Goal: Task Accomplishment & Management: Use online tool/utility

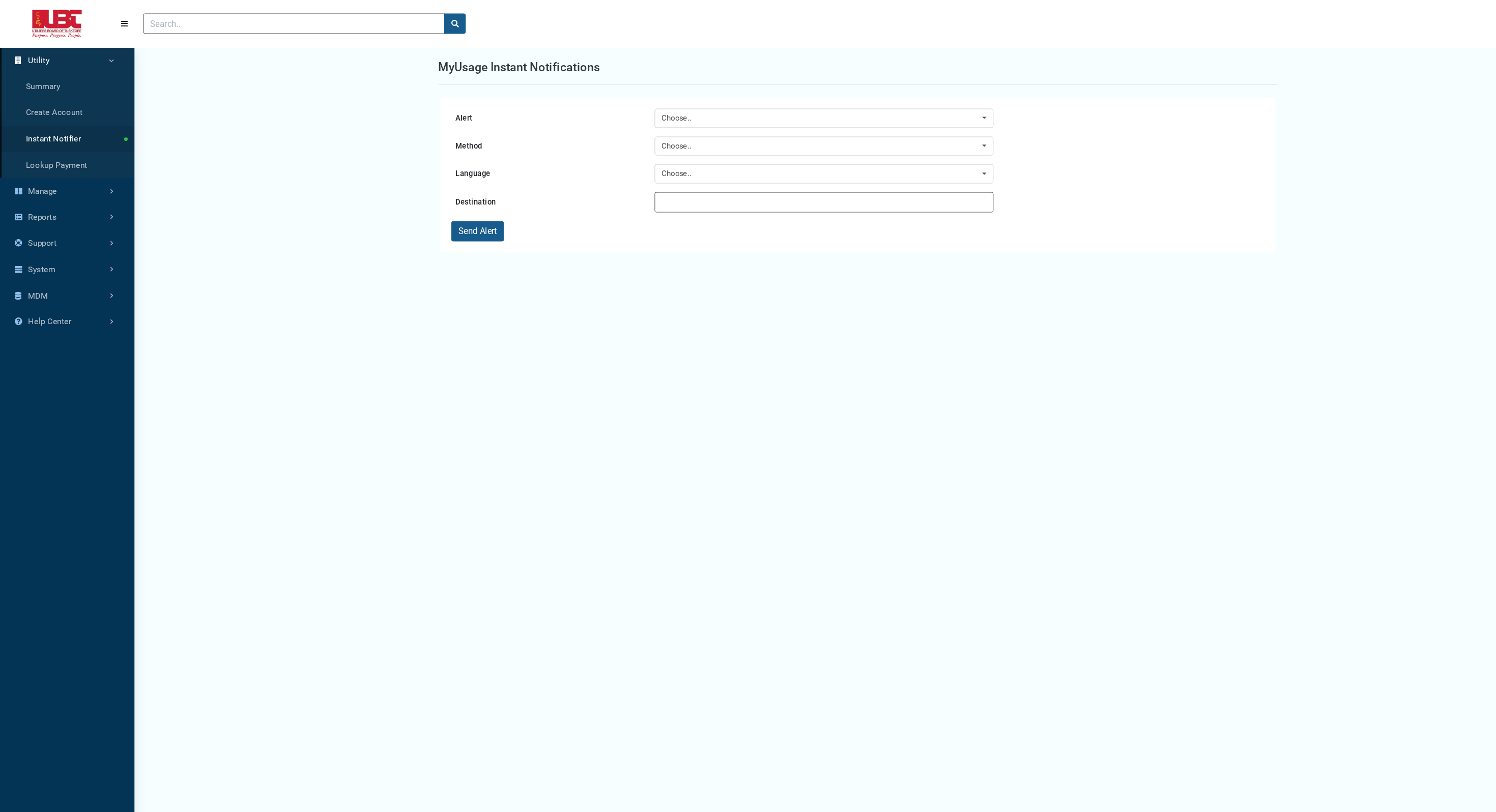
scroll to position [5, 1]
click at [56, 57] on link "Utility" at bounding box center [64, 57] width 127 height 25
click at [51, 182] on link "Manage" at bounding box center [64, 180] width 127 height 25
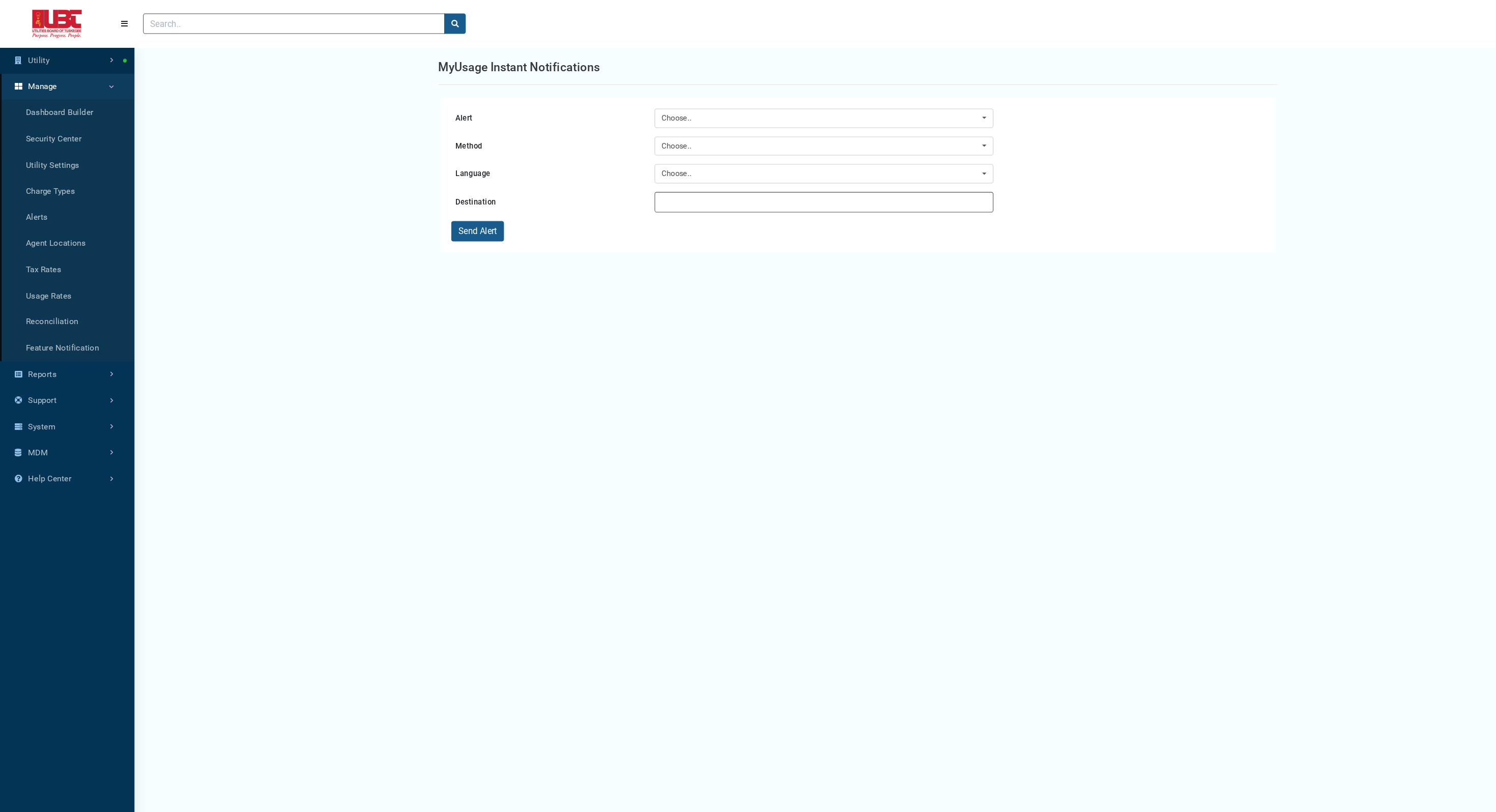
click at [44, 68] on link "Utility" at bounding box center [64, 57] width 127 height 25
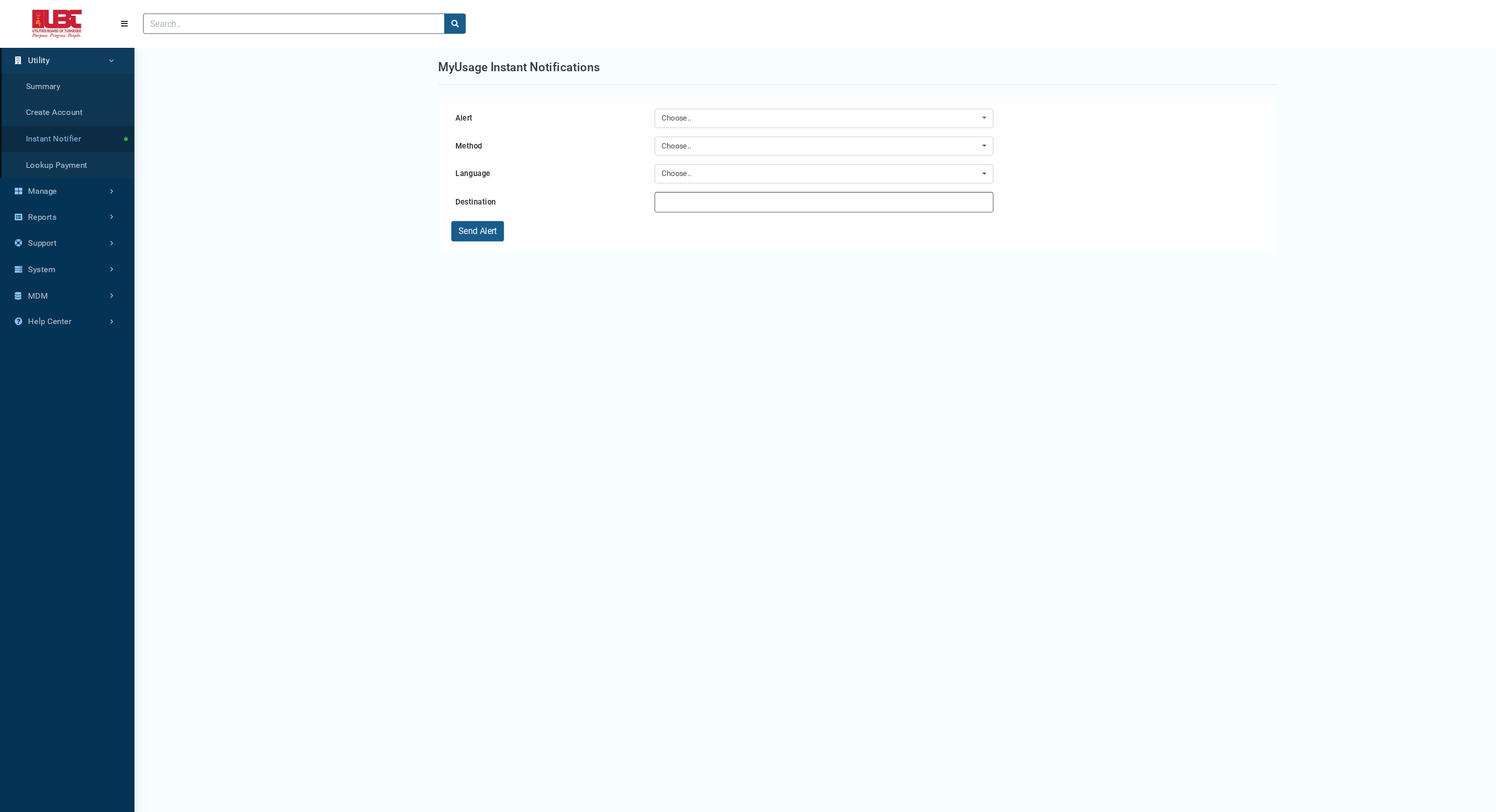
click at [55, 133] on link "Instant Notifier" at bounding box center [64, 131] width 127 height 25
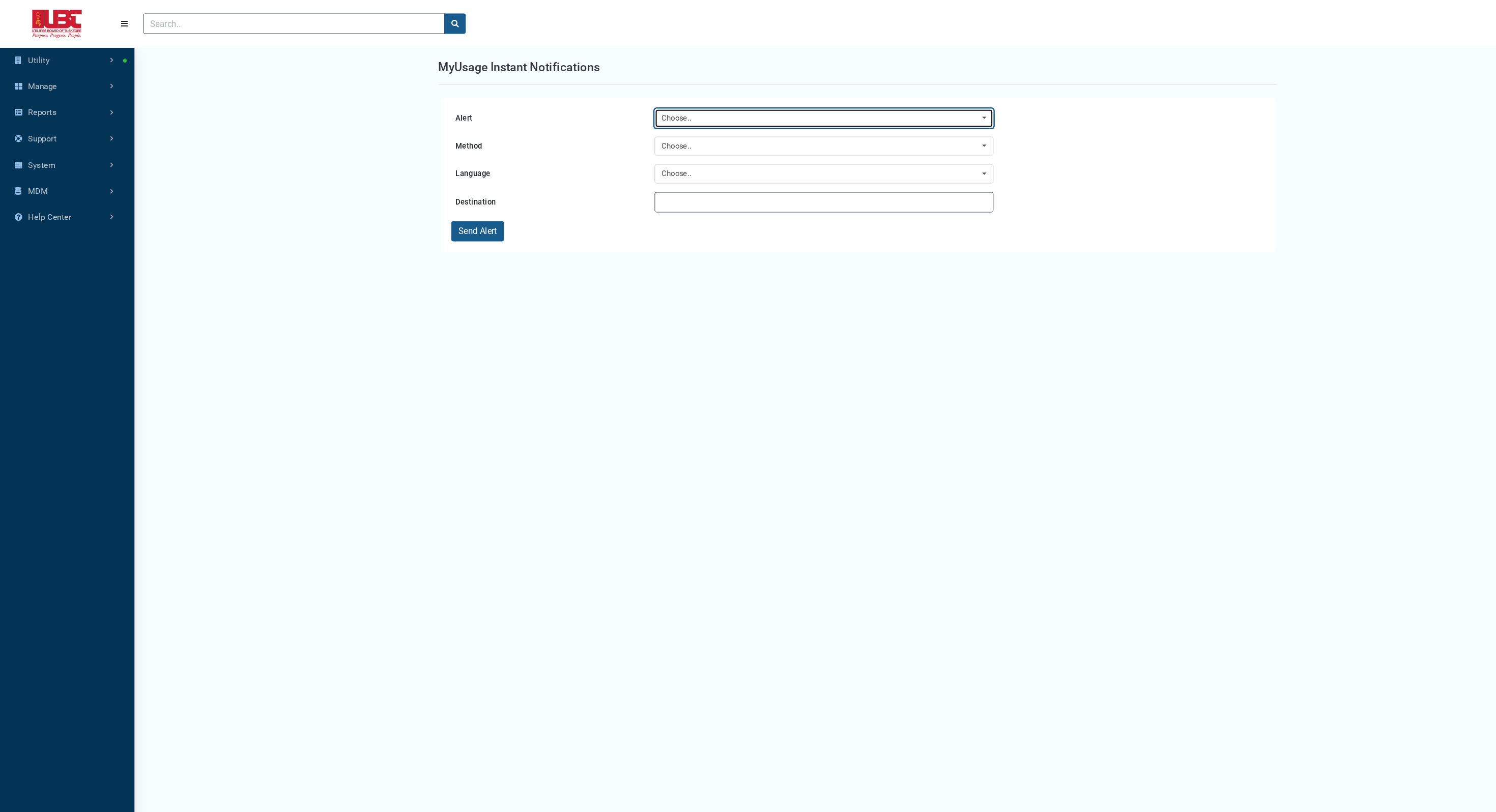
click at [681, 115] on div "Choose.." at bounding box center [776, 112] width 301 height 11
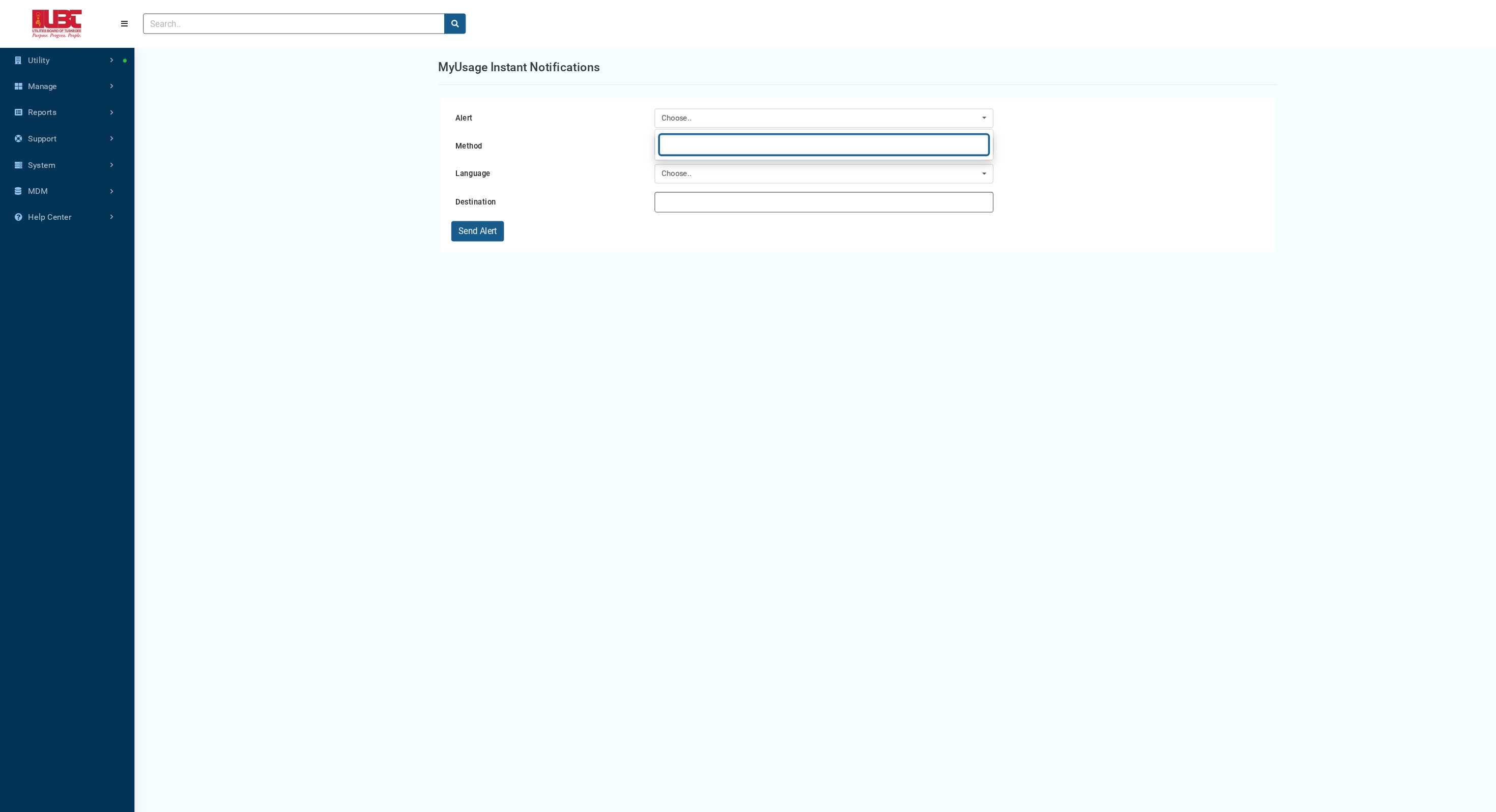
click at [656, 142] on input "Search" at bounding box center [780, 137] width 311 height 19
click at [70, 76] on link "Manage" at bounding box center [64, 82] width 127 height 25
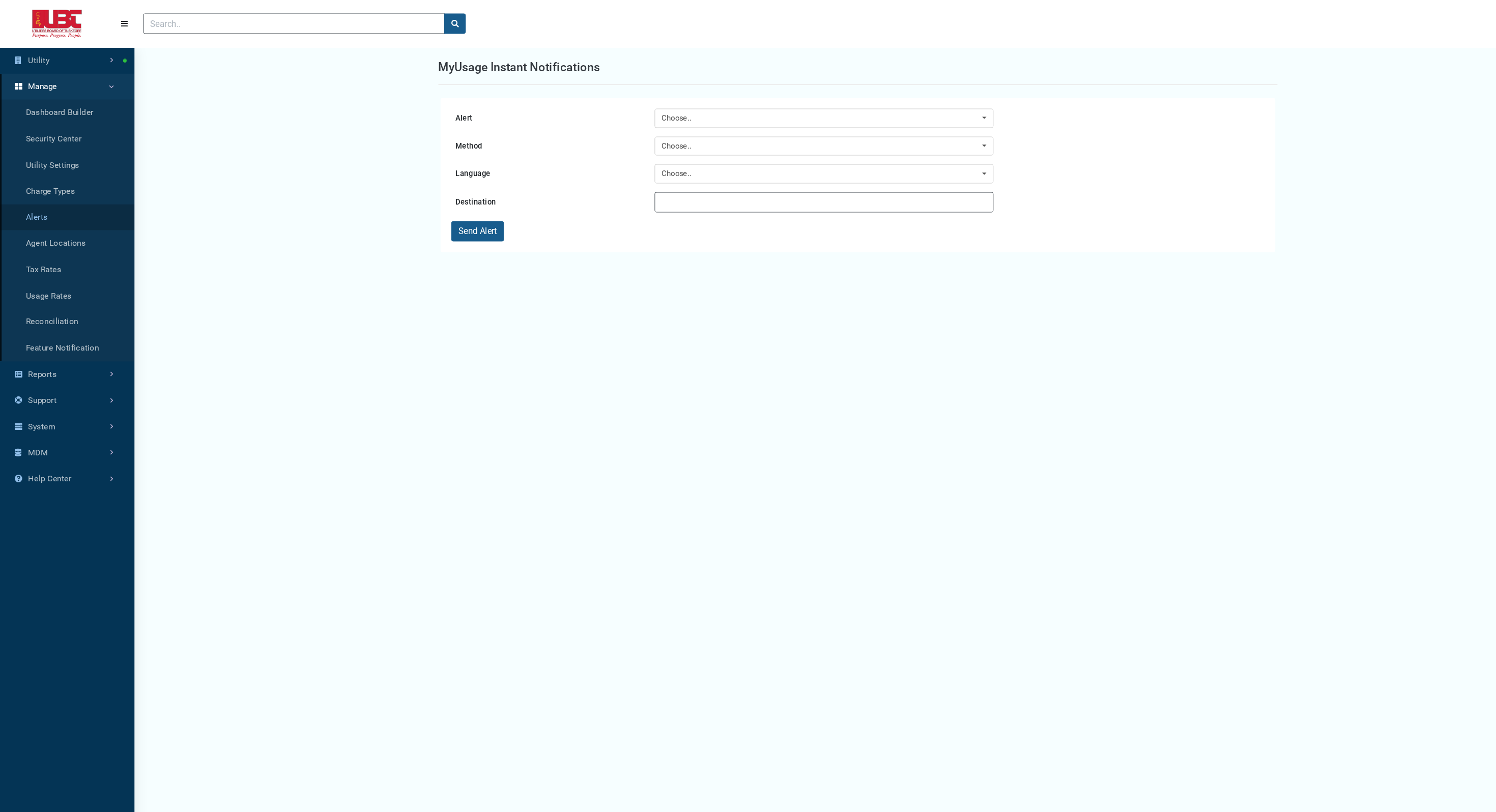
click at [44, 209] on link "Alerts" at bounding box center [64, 205] width 127 height 25
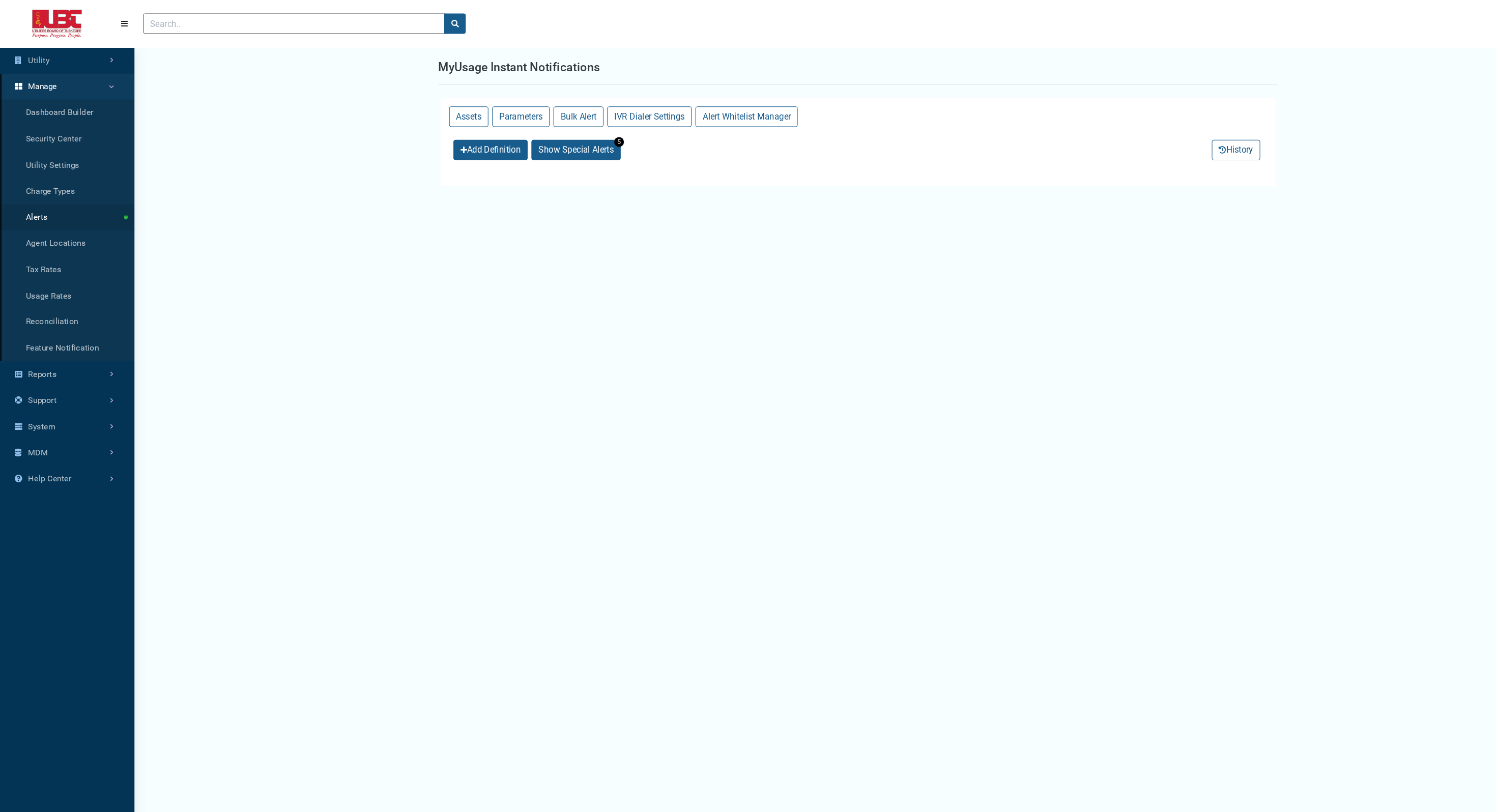
select select "25 per page"
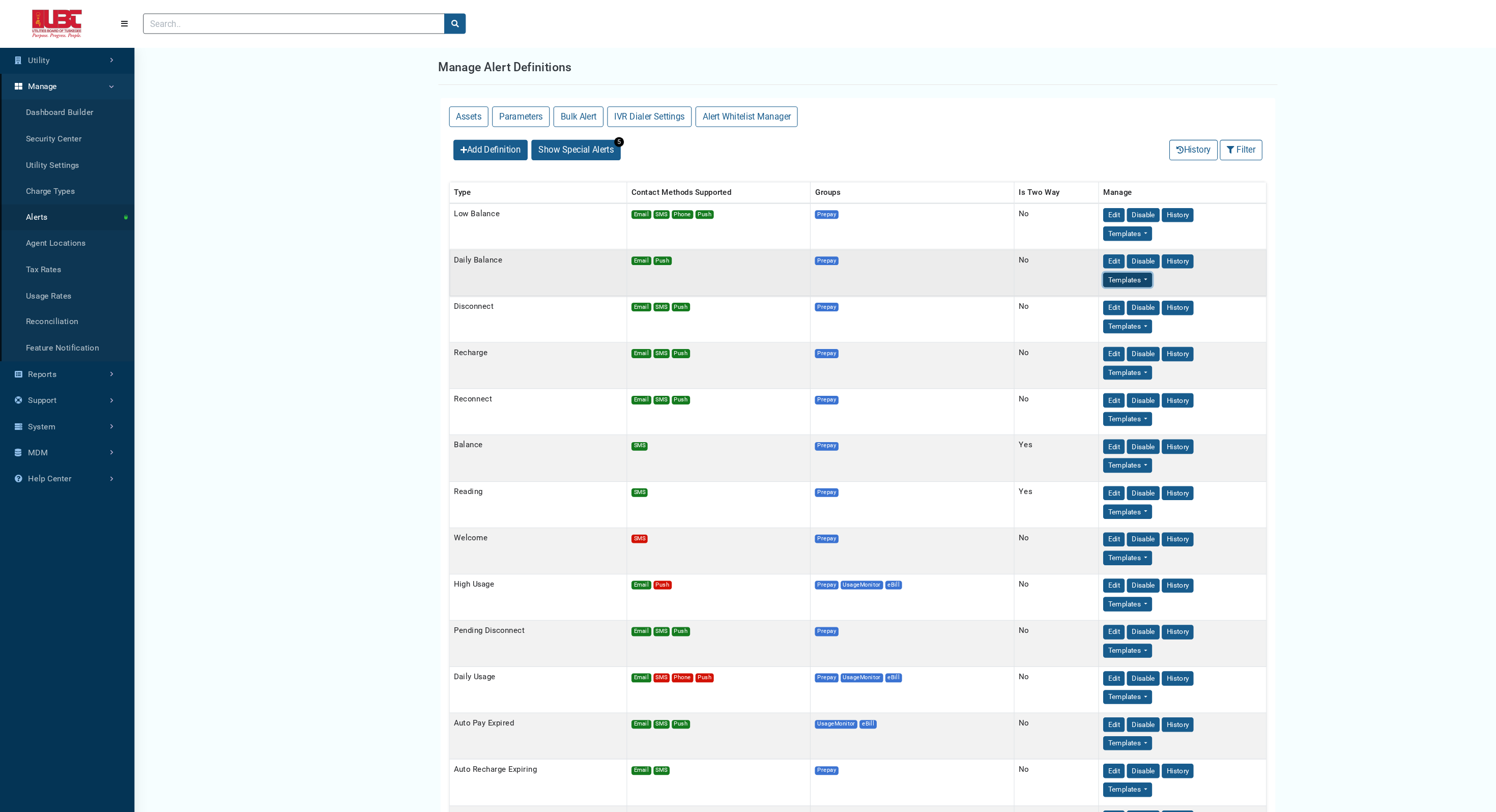
click at [1065, 228] on button "Templates" at bounding box center [1067, 221] width 46 height 13
click at [1067, 289] on link "Email" at bounding box center [1084, 284] width 81 height 16
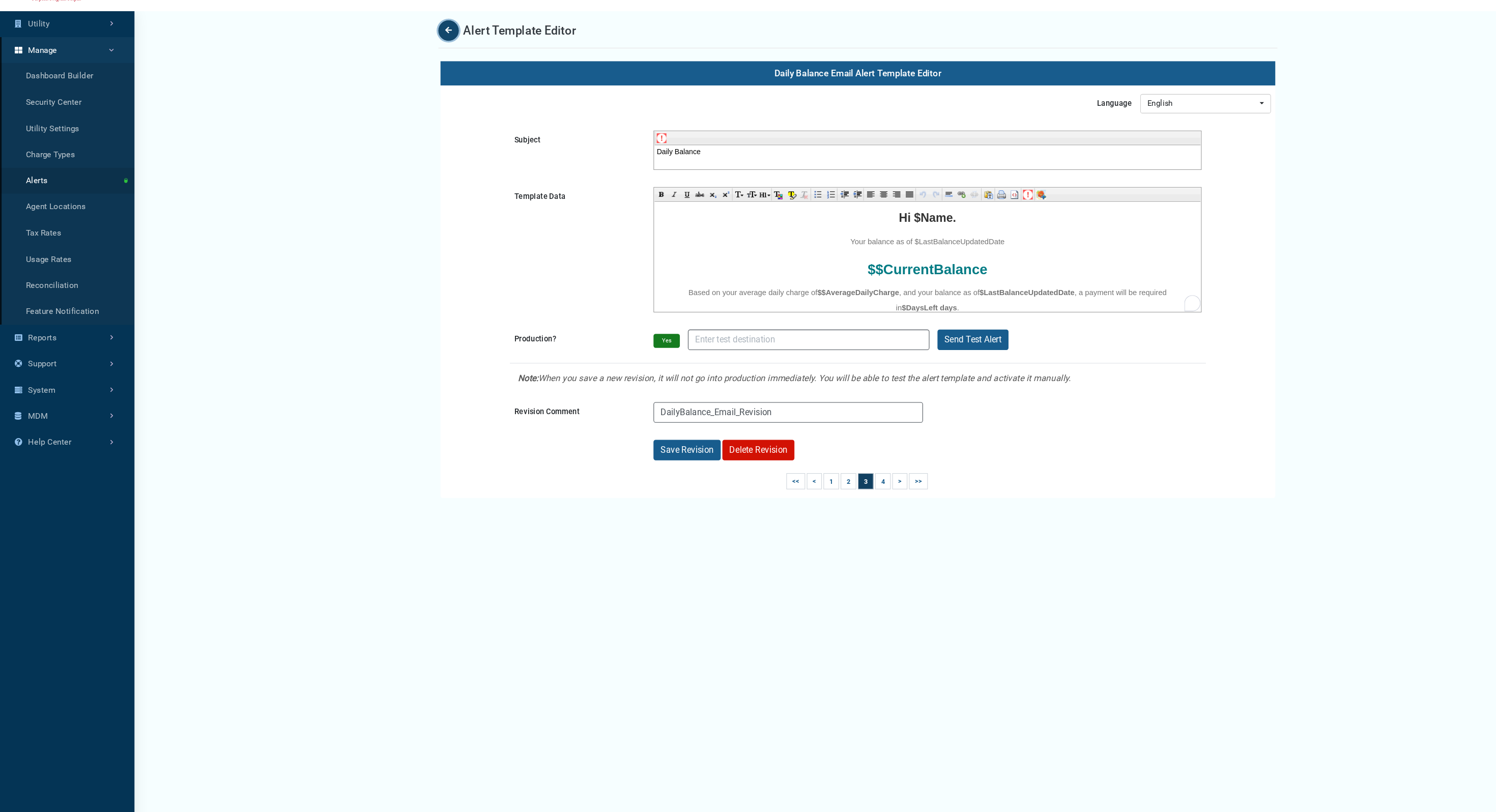
click at [421, 58] on button "Back" at bounding box center [424, 63] width 19 height 19
select select "25 per page"
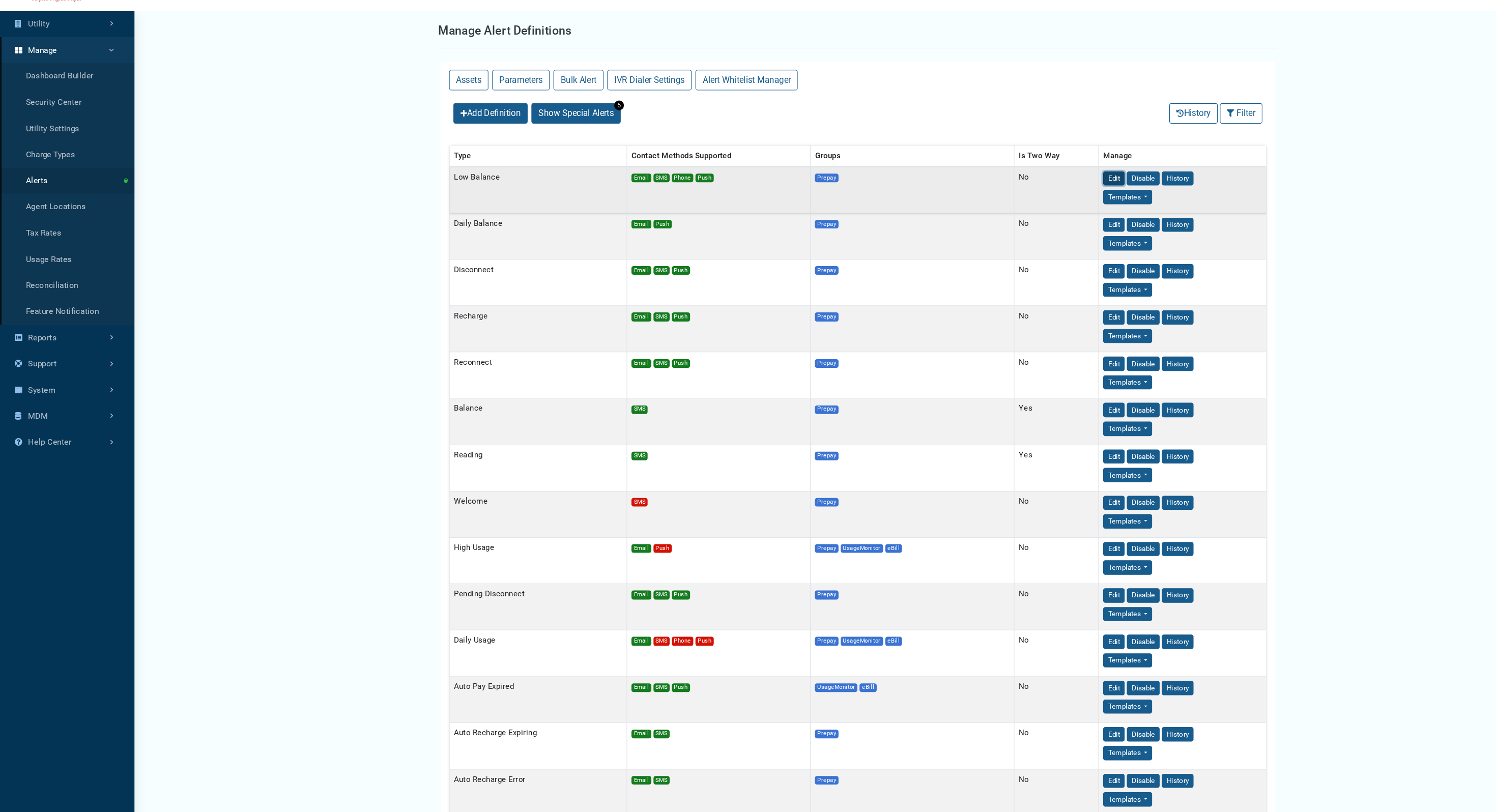
click at [1050, 201] on button "Edit" at bounding box center [1054, 204] width 20 height 13
select select
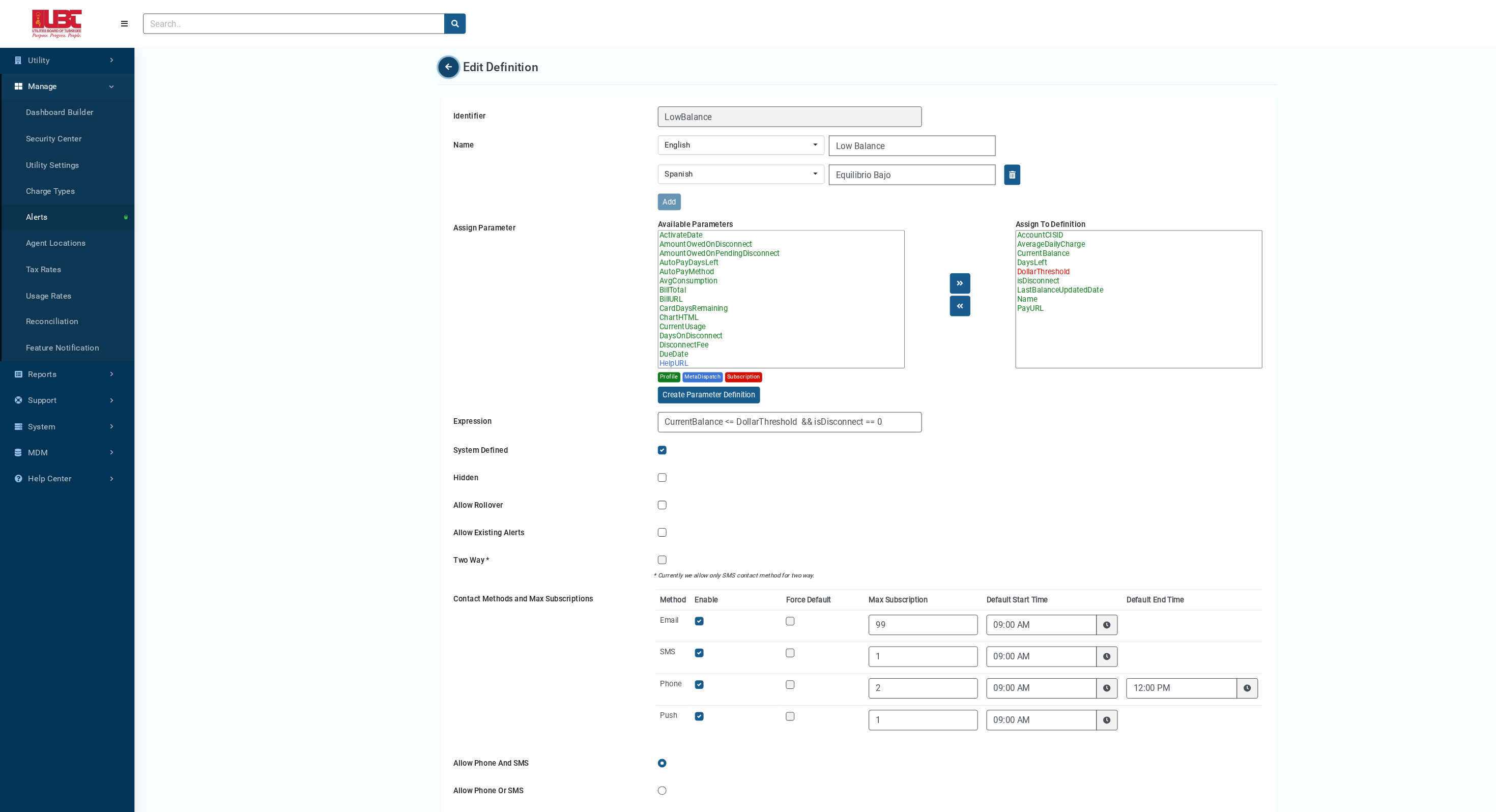
click at [429, 61] on button "Back" at bounding box center [424, 63] width 19 height 19
click at [39, 52] on link "Utility" at bounding box center [64, 57] width 127 height 25
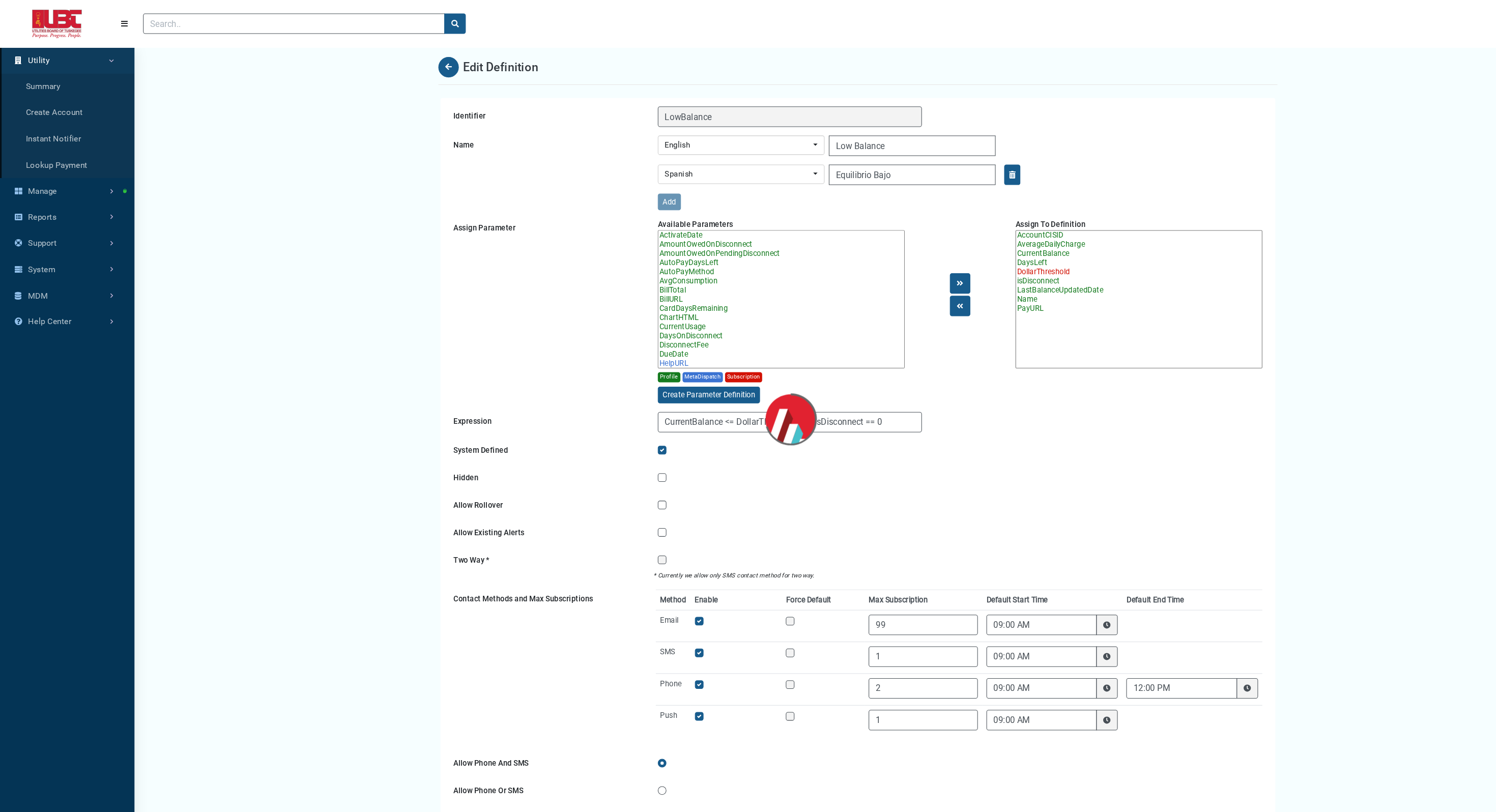
select select "25 per page"
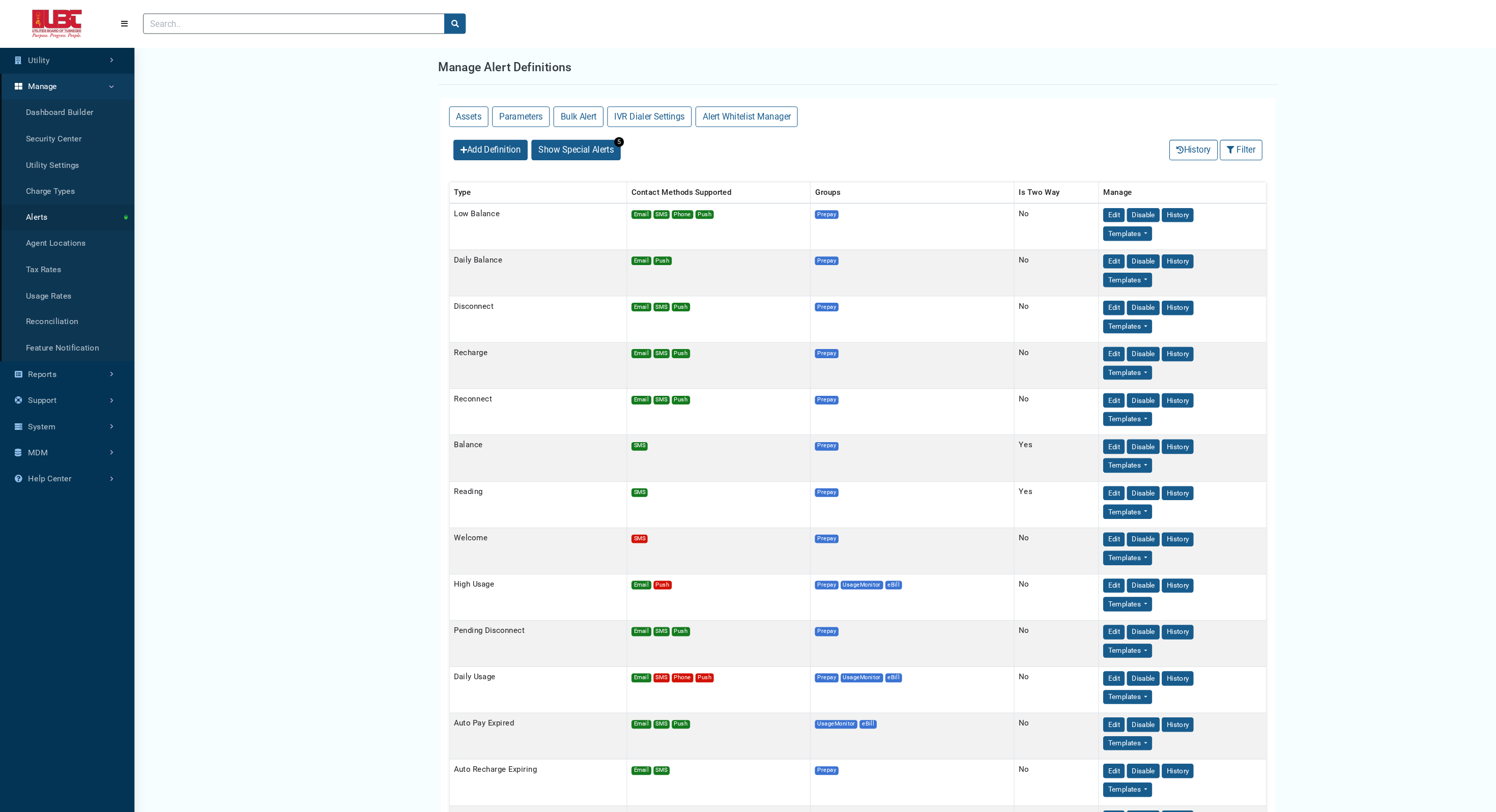
click at [62, 52] on link "Utility" at bounding box center [64, 57] width 127 height 25
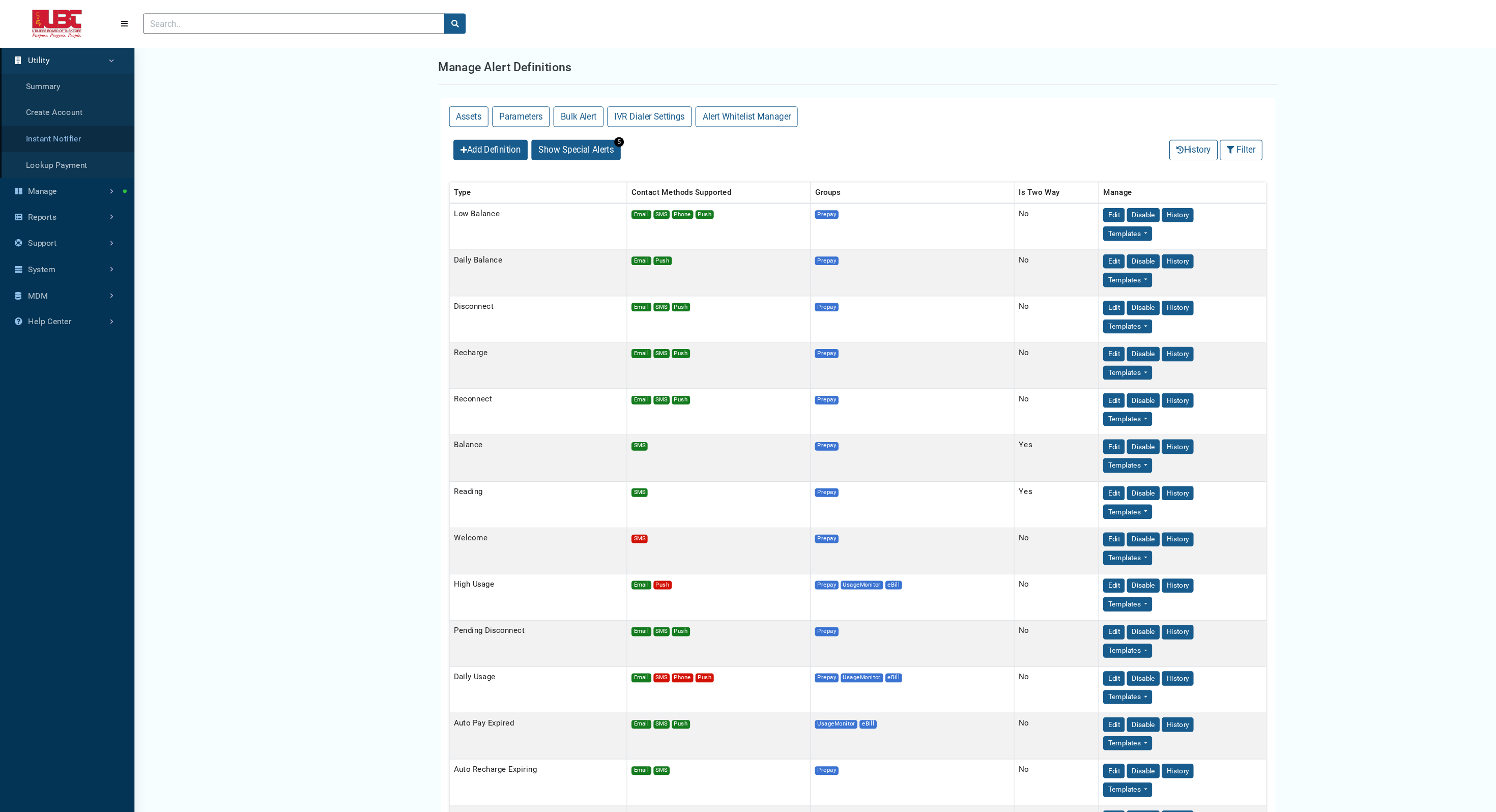
click at [48, 131] on link "Instant Notifier" at bounding box center [64, 131] width 127 height 25
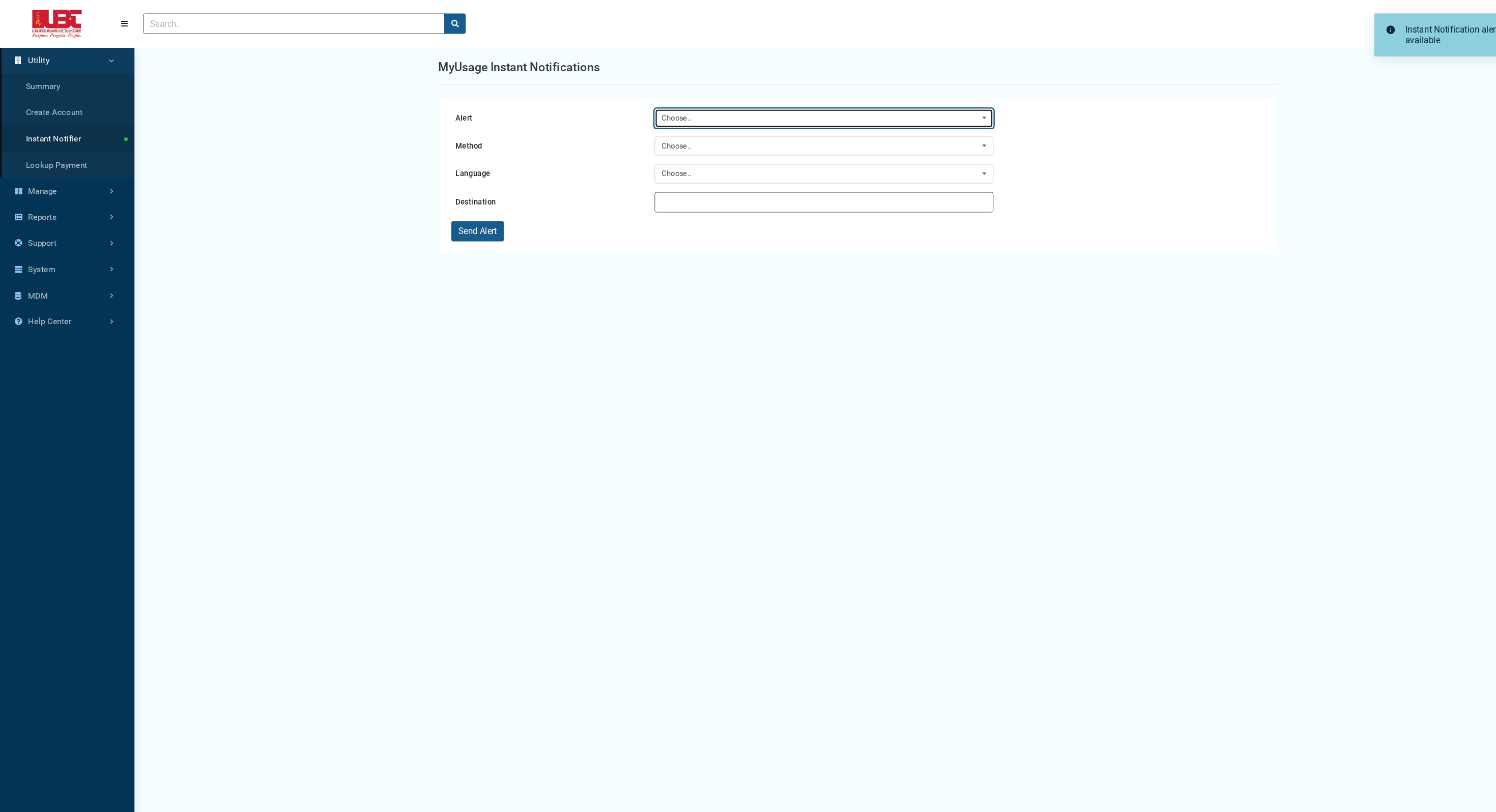
click at [707, 117] on button "Choose.." at bounding box center [780, 111] width 321 height 18
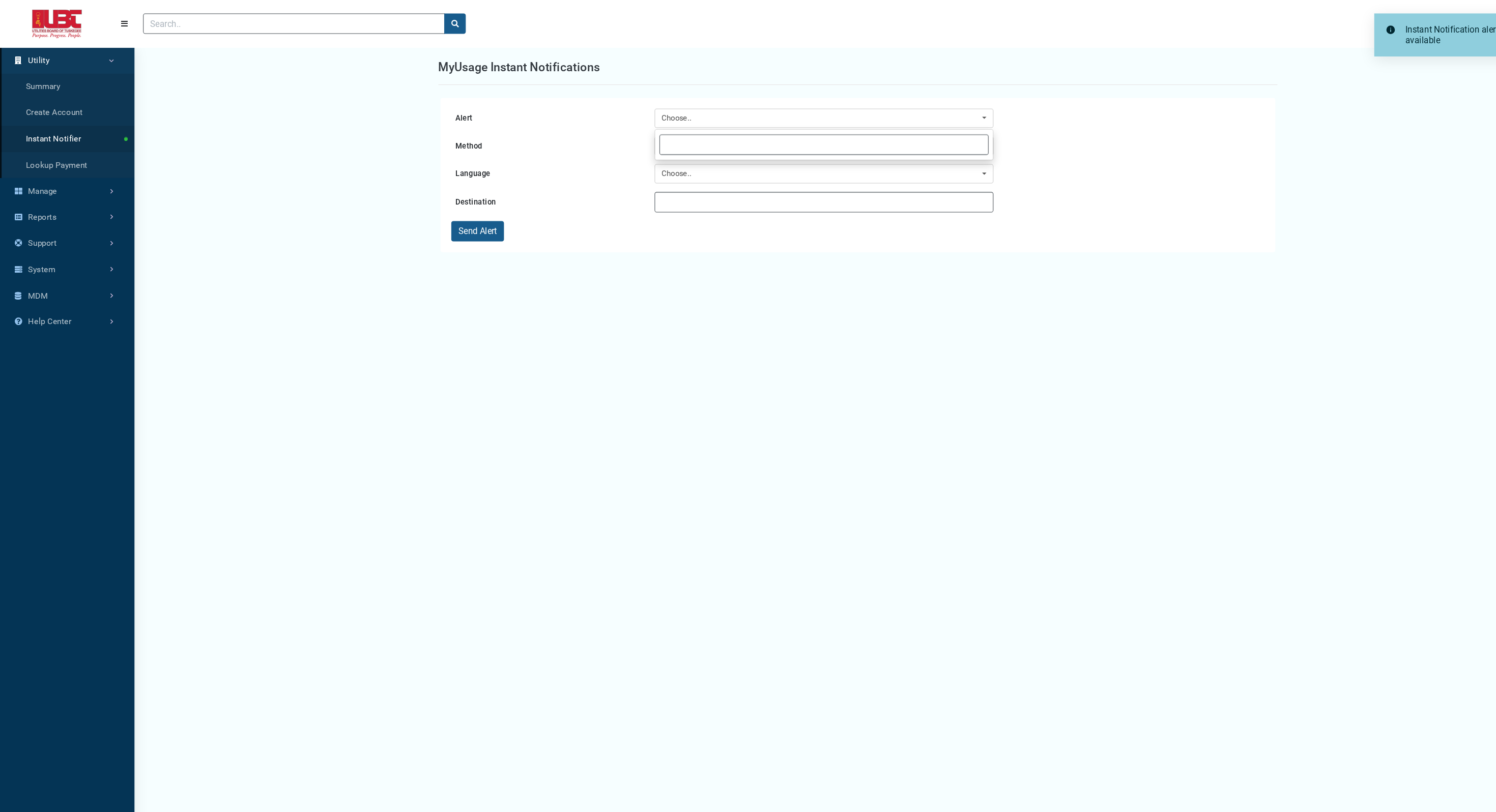
click at [726, 286] on div "Alert Choose.. Method Choose.. Language Choose.. Destination Send Alert" at bounding box center [812, 496] width 814 height 812
click at [663, 141] on div "Choose.." at bounding box center [776, 138] width 301 height 11
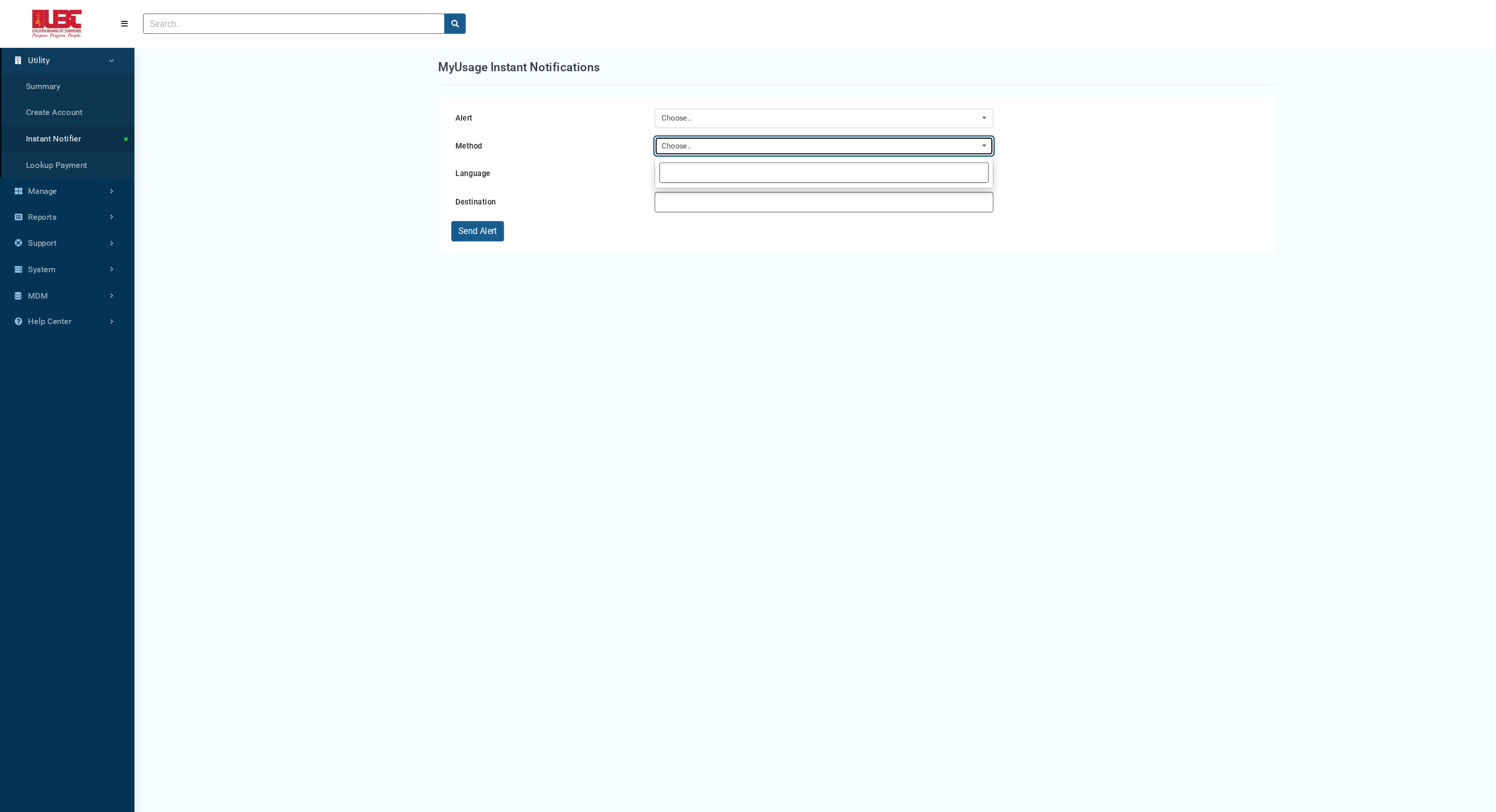
click at [663, 141] on div "Choose.." at bounding box center [776, 138] width 301 height 11
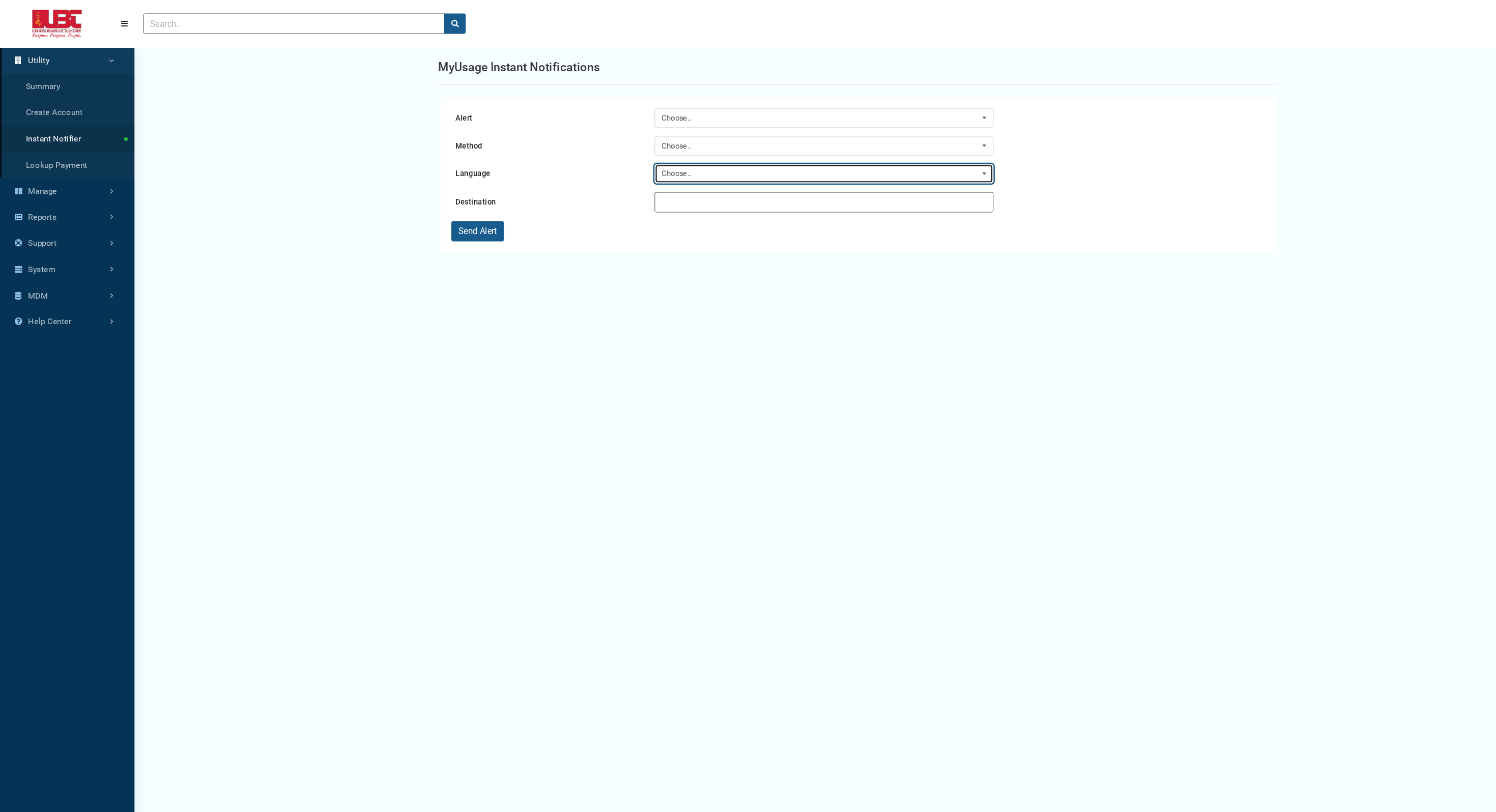
click at [647, 166] on div "Choose.." at bounding box center [776, 164] width 301 height 11
